Goal: Task Accomplishment & Management: Manage account settings

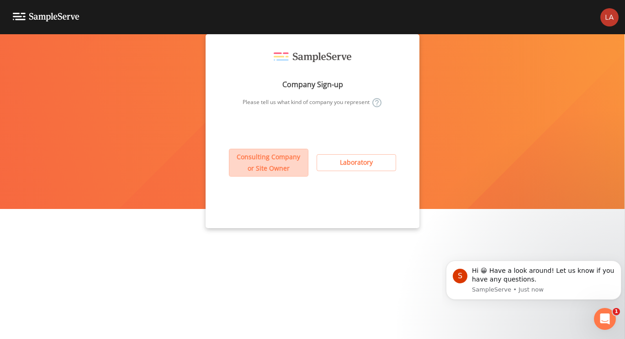
click at [252, 157] on button "Consulting Company or Site Owner" at bounding box center [268, 163] width 79 height 28
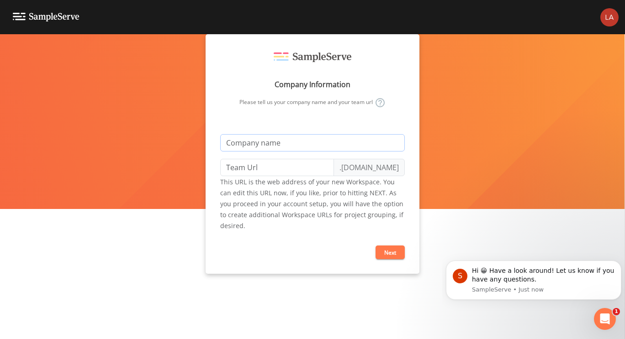
click at [259, 143] on input "text" at bounding box center [312, 142] width 185 height 17
type input "L"
type input "l"
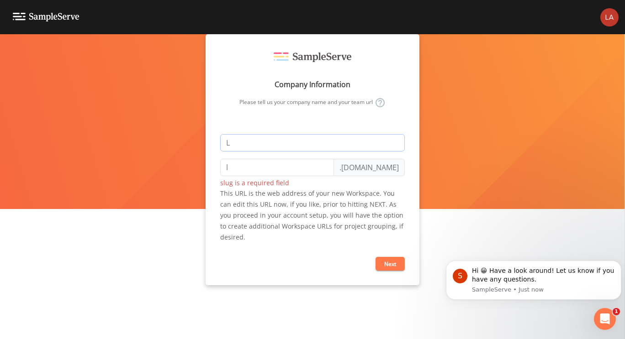
type input "La"
type input "la"
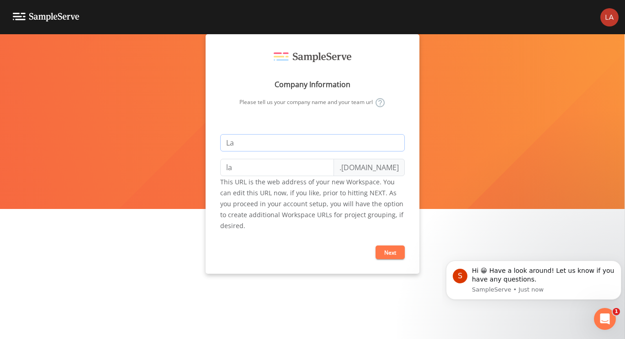
type input "Lan"
type input "lan"
type input "Lanc"
type input "lanc"
type input "[PERSON_NAME]"
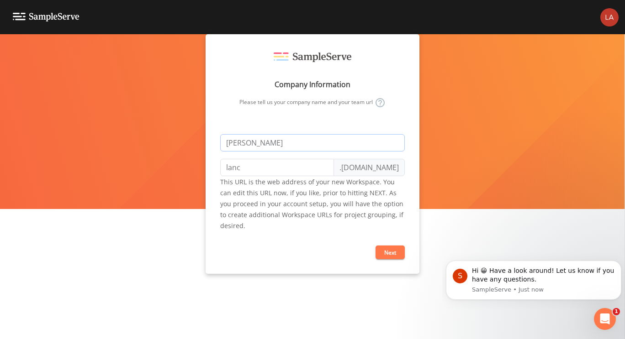
type input "[PERSON_NAME]"
type input "[PERSON_NAME]-t"
type input "[PERSON_NAME]"
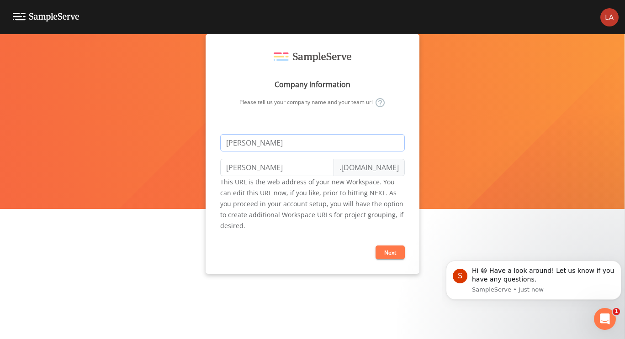
type input "[PERSON_NAME]"
type input "[PERSON_NAME]-test"
type input "[PERSON_NAME]"
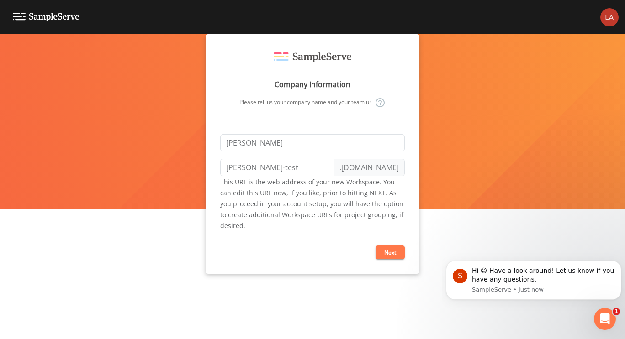
click at [399, 254] on button "Next" at bounding box center [389, 253] width 29 height 14
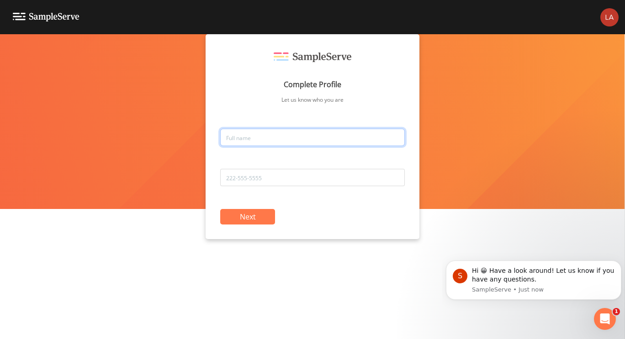
click at [272, 139] on input "text" at bounding box center [312, 137] width 185 height 17
type input "Lance Kurt Richert"
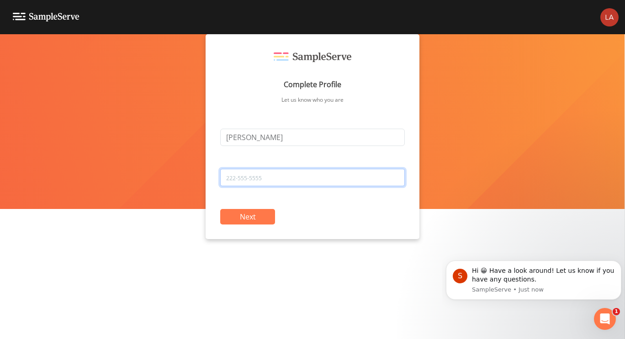
click at [288, 178] on input "tel" at bounding box center [312, 177] width 185 height 17
type input "248-946-1483"
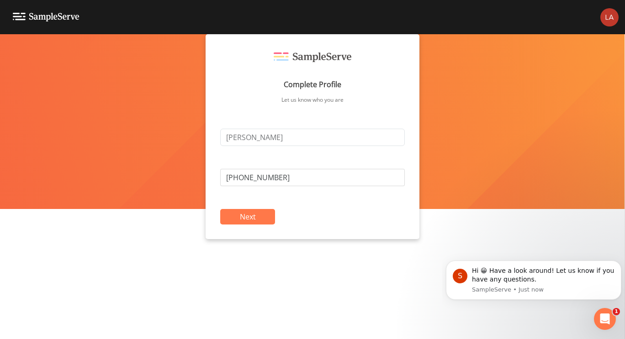
click at [247, 222] on button "Next" at bounding box center [247, 217] width 55 height 16
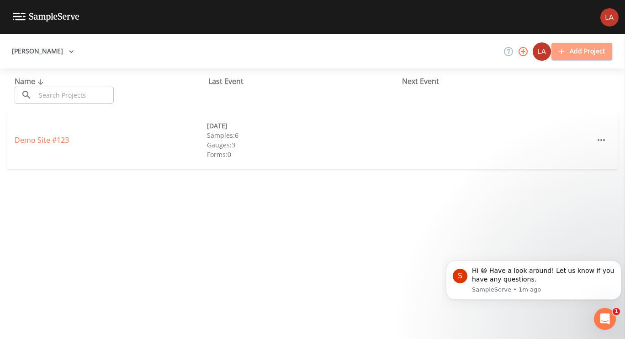
click at [559, 49] on icon "button" at bounding box center [561, 51] width 9 height 9
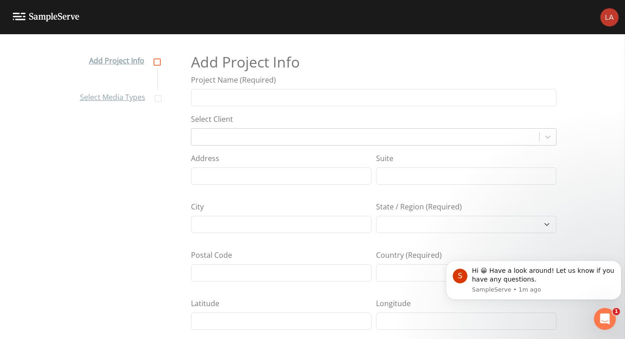
click at [614, 18] on img at bounding box center [609, 17] width 18 height 18
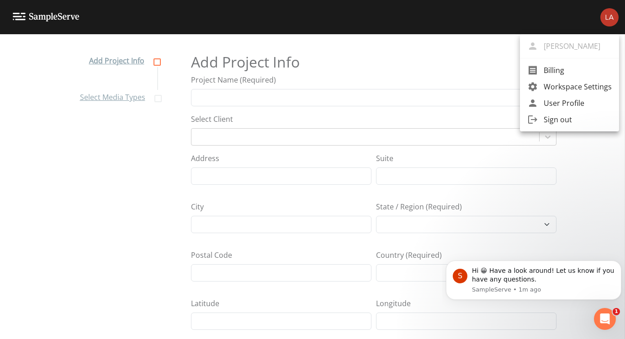
click at [575, 100] on span "User Profile" at bounding box center [577, 103] width 68 height 11
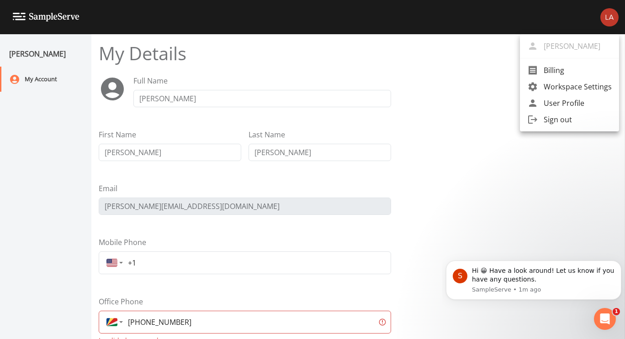
click at [149, 150] on div at bounding box center [312, 169] width 625 height 339
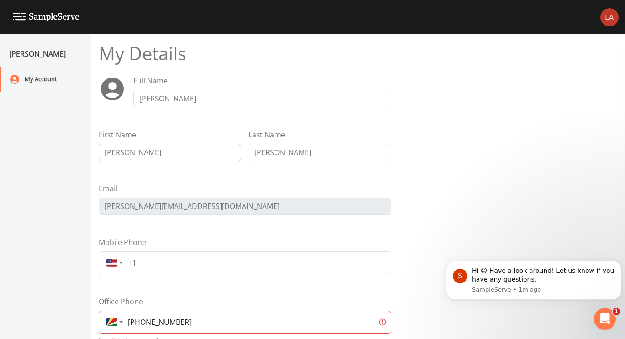
click at [141, 153] on input "Lance Kurt" at bounding box center [170, 152] width 142 height 17
type input "[PERSON_NAME]"
click at [179, 98] on input "Lance Kurt Richert" at bounding box center [262, 98] width 258 height 17
type input "Lance Richert"
click at [485, 140] on form "My Details Full Name Lance Richert First Name Lance Last Name Richert Email lan…" at bounding box center [358, 252] width 519 height 421
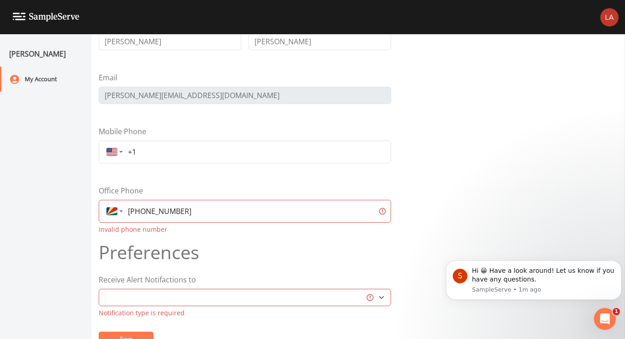
scroll to position [137, 0]
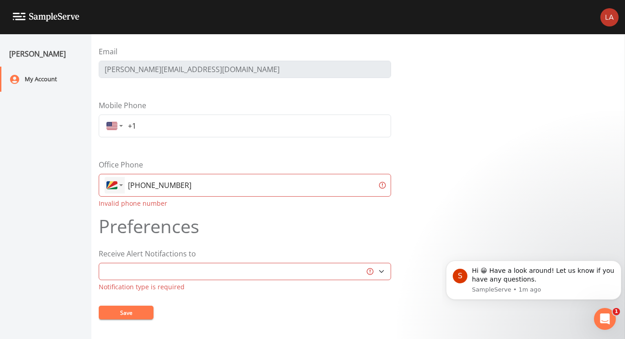
click at [123, 185] on div "Country selector" at bounding box center [115, 185] width 20 height 11
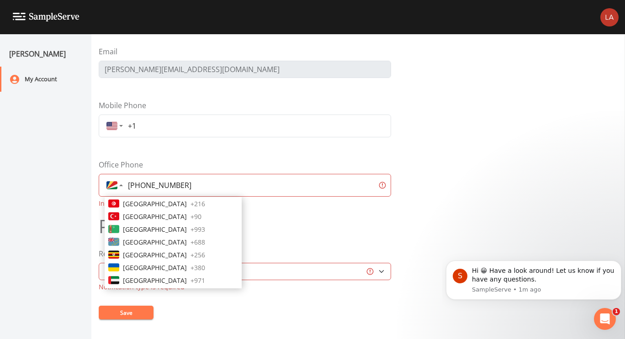
scroll to position [2579, 0]
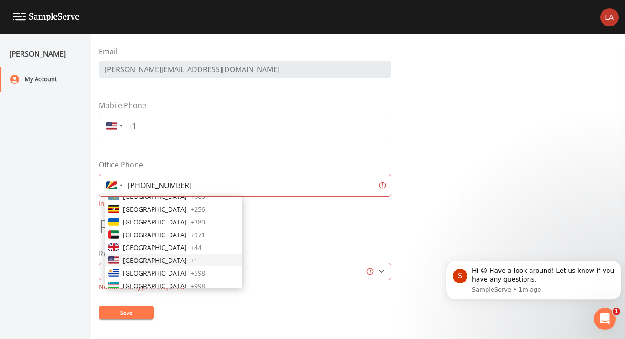
click at [190, 264] on span "+ 1" at bounding box center [193, 261] width 7 height 10
type input "+1"
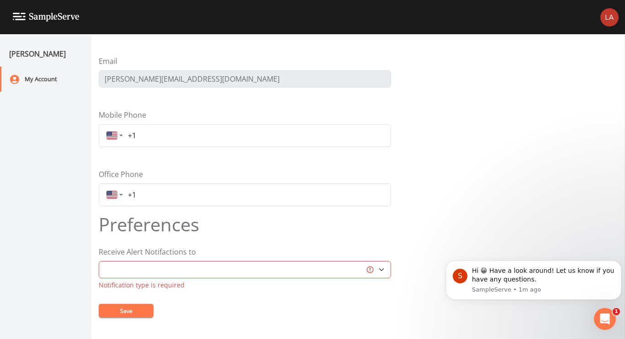
click at [165, 132] on input "+1" at bounding box center [254, 135] width 261 height 16
type input "+1 2489461483"
click at [379, 269] on select "Email Mobile Text" at bounding box center [245, 269] width 292 height 17
select select "sms"
click at [99, 261] on select "Email Mobile Text" at bounding box center [245, 269] width 292 height 17
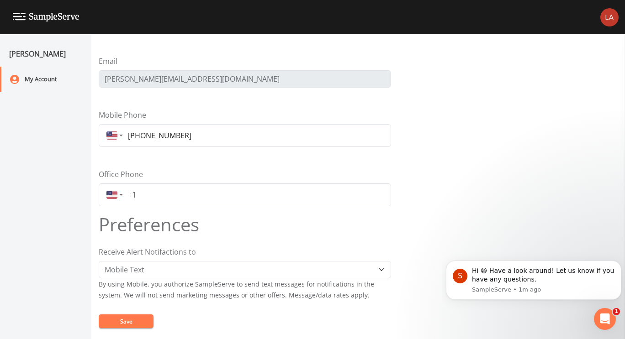
click at [57, 224] on nav "LANCE KURT RICHERT My Account" at bounding box center [45, 186] width 91 height 305
click at [143, 318] on button "Save" at bounding box center [126, 322] width 55 height 14
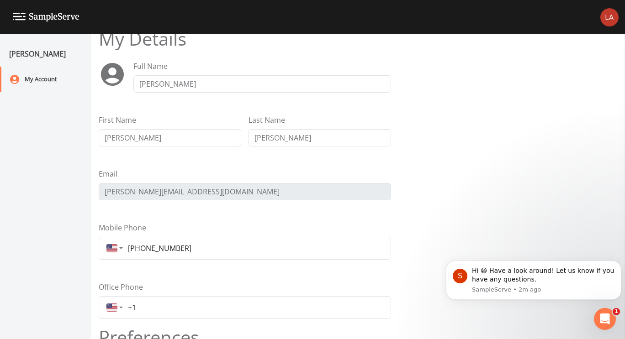
scroll to position [0, 0]
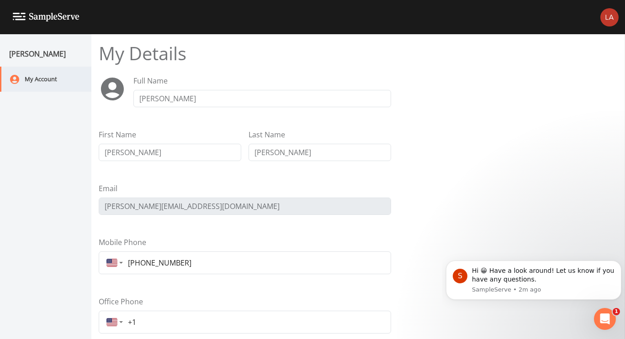
click at [42, 87] on div "My Account" at bounding box center [41, 79] width 82 height 25
click at [44, 83] on div "My Account" at bounding box center [41, 79] width 82 height 25
click at [609, 16] on img at bounding box center [609, 17] width 18 height 18
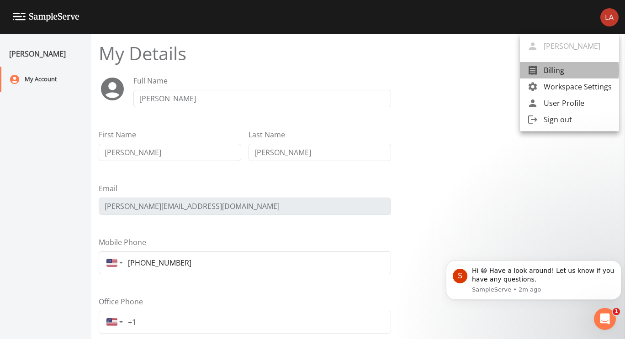
click at [557, 70] on span "Billing" at bounding box center [577, 70] width 68 height 11
